Goal: Task Accomplishment & Management: Complete application form

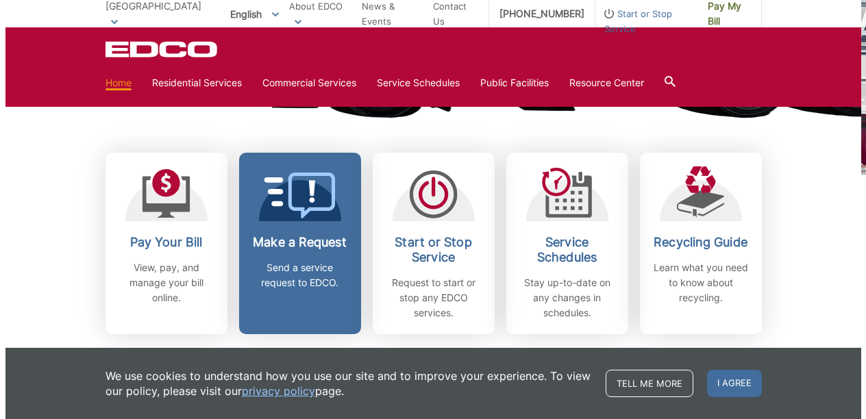
scroll to position [367, 0]
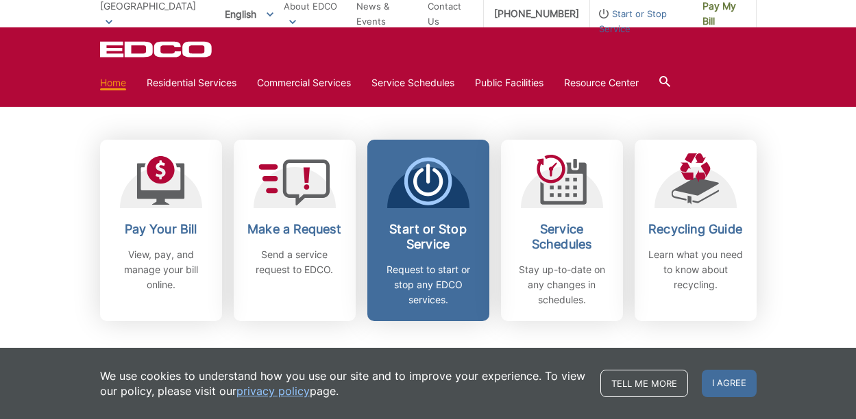
click at [423, 191] on icon at bounding box center [428, 182] width 48 height 48
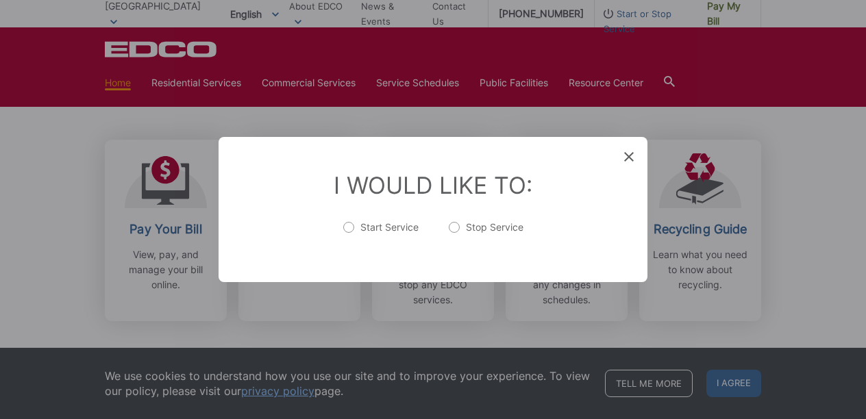
click at [351, 227] on label "Start Service" at bounding box center [380, 234] width 75 height 27
radio input "true"
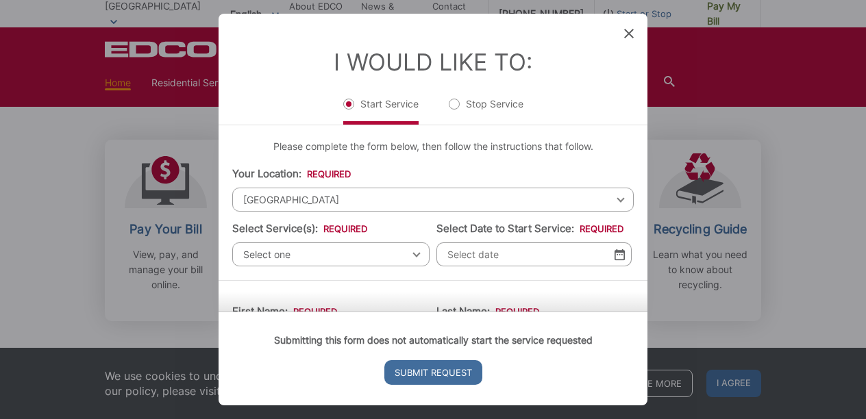
click at [612, 197] on span "[GEOGRAPHIC_DATA]" at bounding box center [432, 200] width 401 height 24
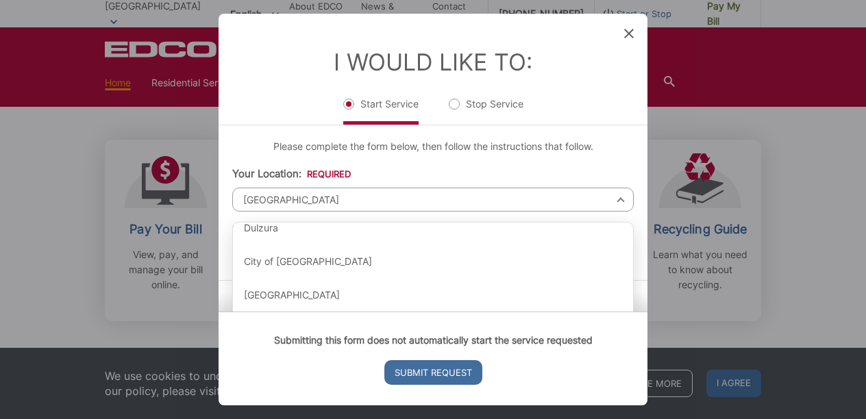
scroll to position [422, 0]
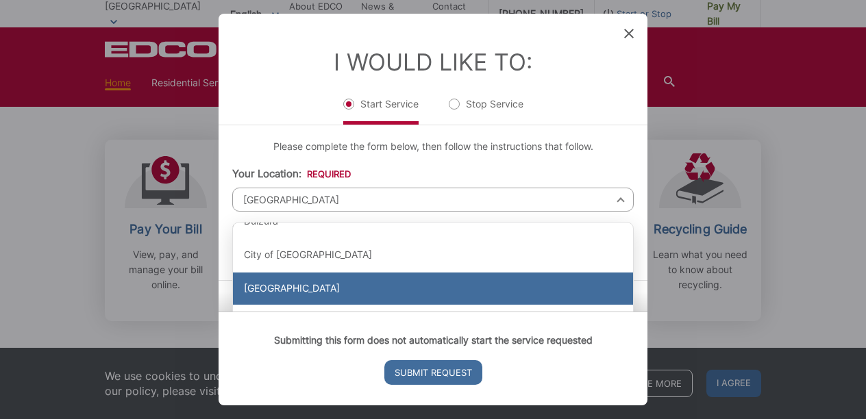
click at [402, 294] on div "[GEOGRAPHIC_DATA]" at bounding box center [433, 289] width 400 height 33
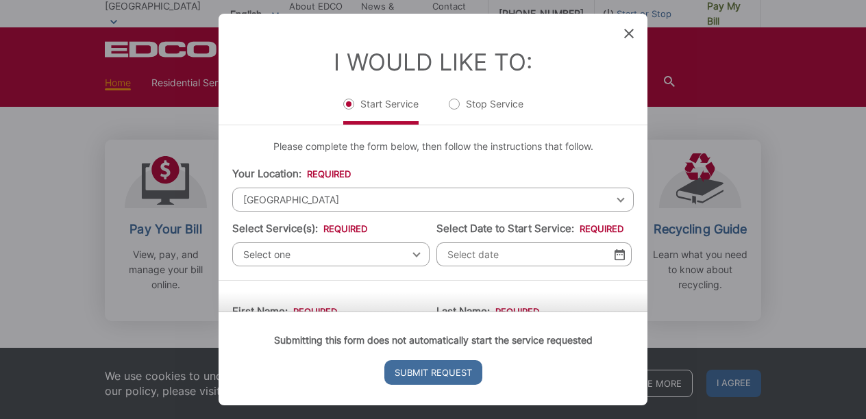
click at [414, 254] on div "Select one Select one Residential Curbside Pickup Commercial/Business Services …" at bounding box center [330, 255] width 197 height 24
click at [408, 255] on span "Select one" at bounding box center [330, 255] width 197 height 24
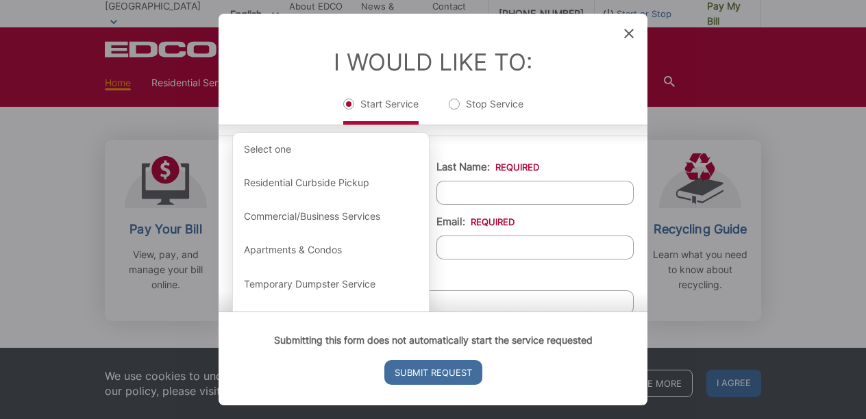
scroll to position [142, 0]
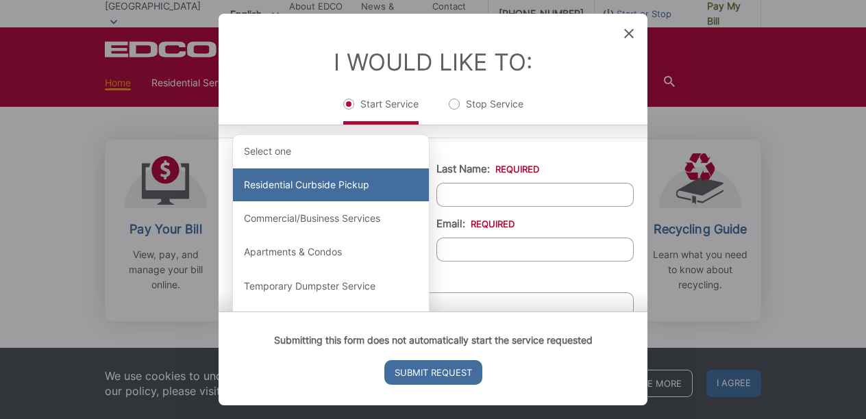
click at [356, 191] on div "Residential Curbside Pickup" at bounding box center [331, 185] width 196 height 33
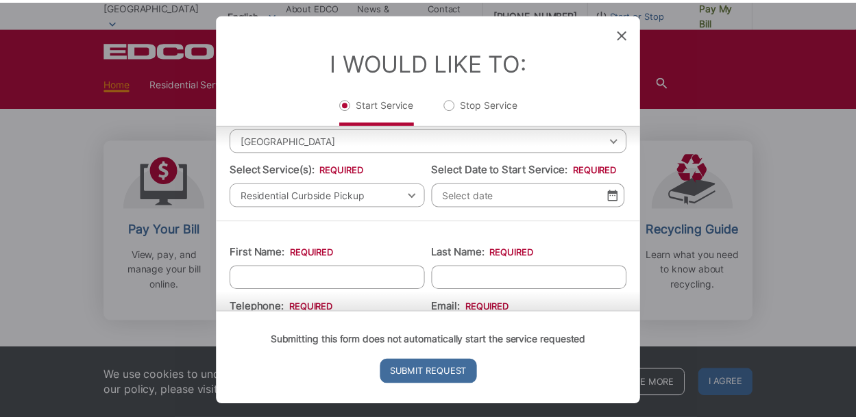
scroll to position [0, 0]
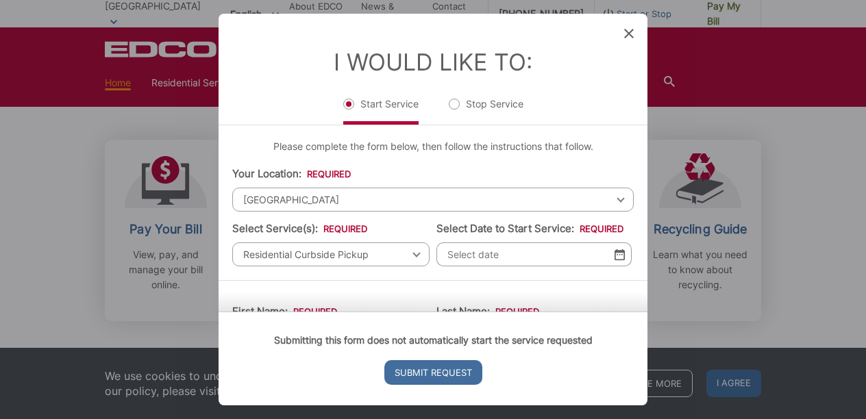
click at [629, 29] on icon at bounding box center [629, 34] width 10 height 10
